Goal: Use online tool/utility: Utilize a website feature to perform a specific function

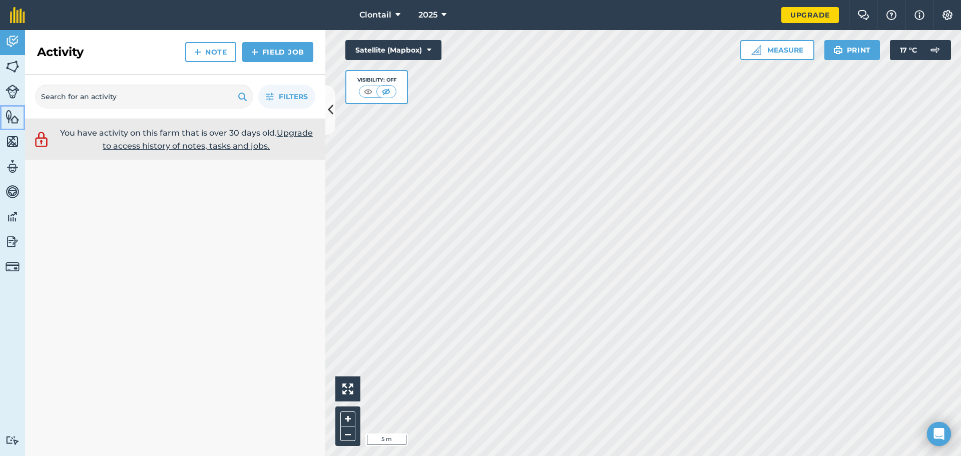
click at [16, 109] on img at bounding box center [13, 116] width 14 height 15
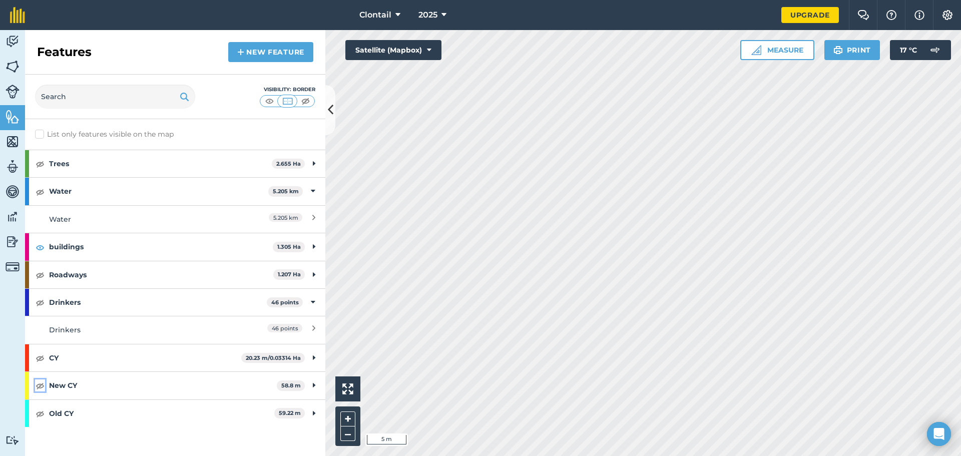
click at [36, 379] on img at bounding box center [40, 385] width 9 height 12
click at [38, 352] on img at bounding box center [40, 358] width 9 height 12
click at [331, 106] on icon at bounding box center [331, 110] width 6 height 18
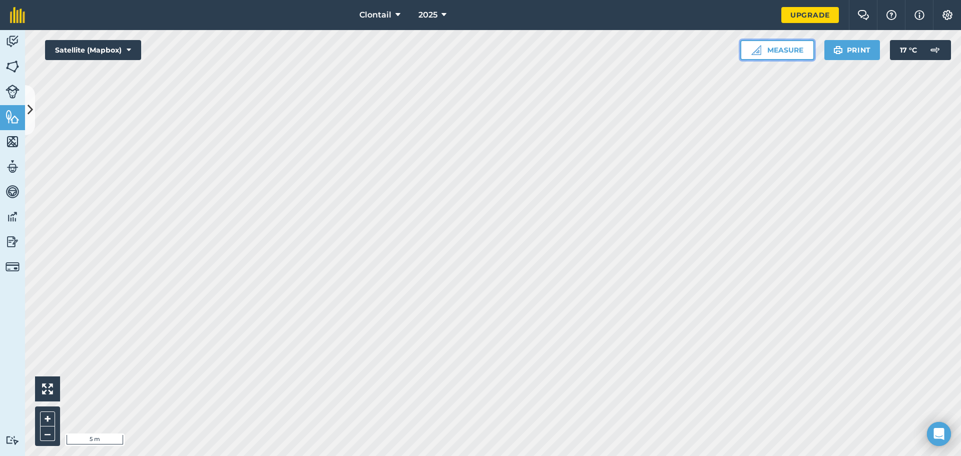
click at [814, 40] on button "Measure" at bounding box center [777, 50] width 74 height 20
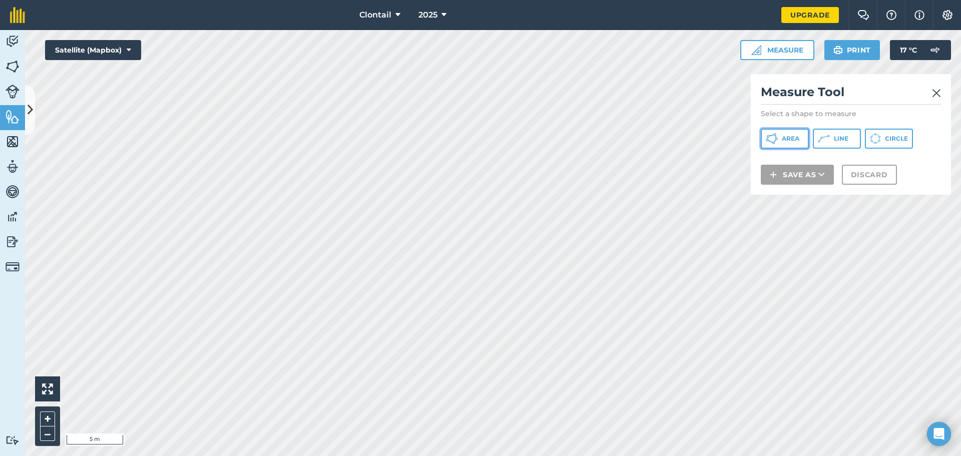
click at [787, 135] on span "Area" at bounding box center [791, 139] width 18 height 8
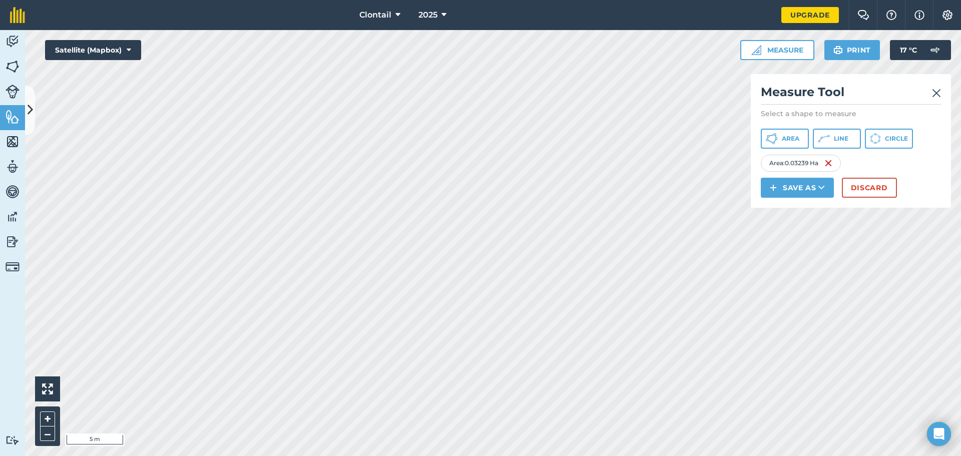
click at [941, 87] on img at bounding box center [936, 93] width 9 height 12
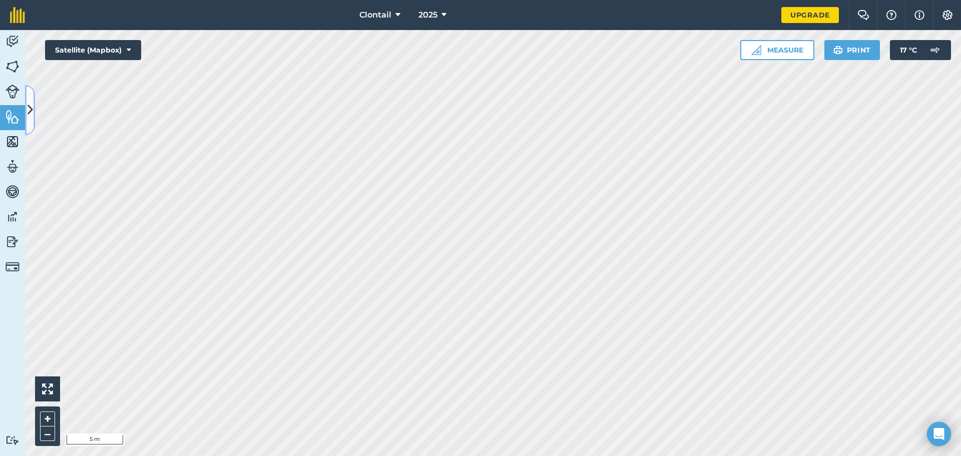
click at [32, 105] on icon at bounding box center [31, 110] width 6 height 18
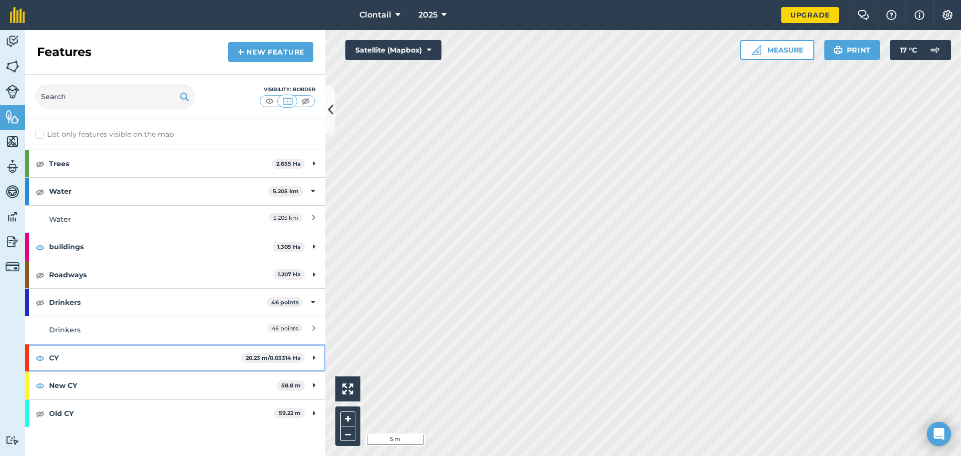
click at [31, 344] on div "CY 20.23 m / 0.03314 Ha" at bounding box center [175, 357] width 300 height 27
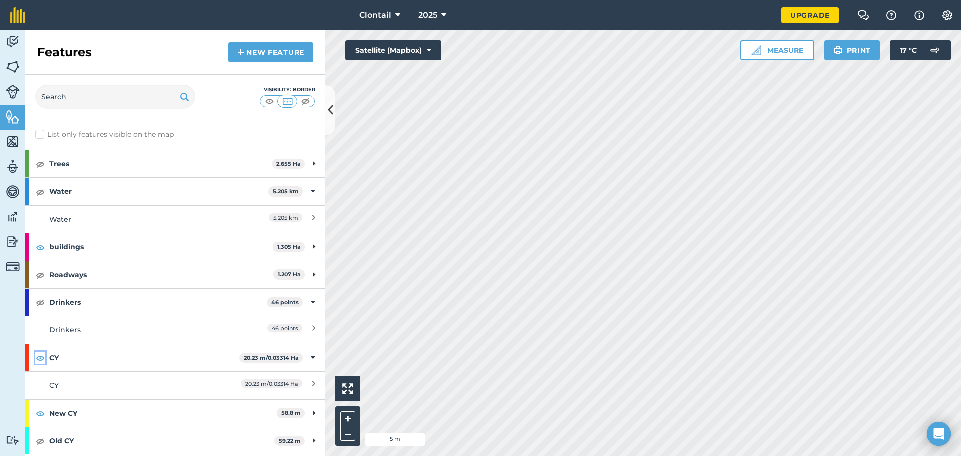
click at [36, 352] on img at bounding box center [40, 358] width 9 height 12
click at [36, 407] on img at bounding box center [40, 413] width 9 height 12
click at [334, 112] on button at bounding box center [330, 110] width 10 height 50
